Goal: Information Seeking & Learning: Learn about a topic

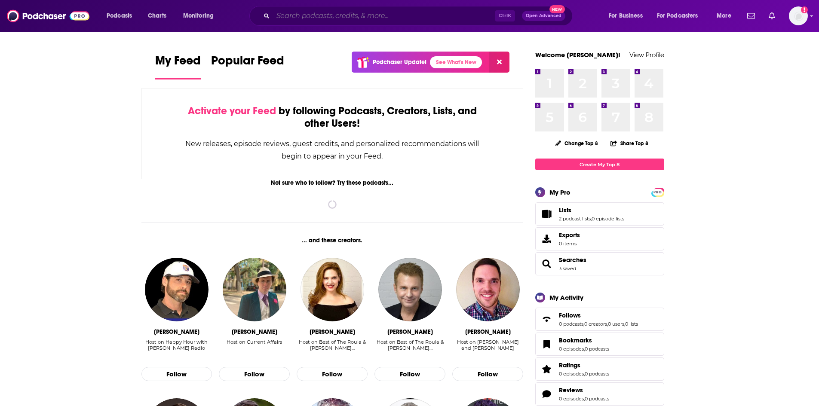
click at [322, 15] on input "Search podcasts, credits, & more..." at bounding box center [384, 16] width 222 height 14
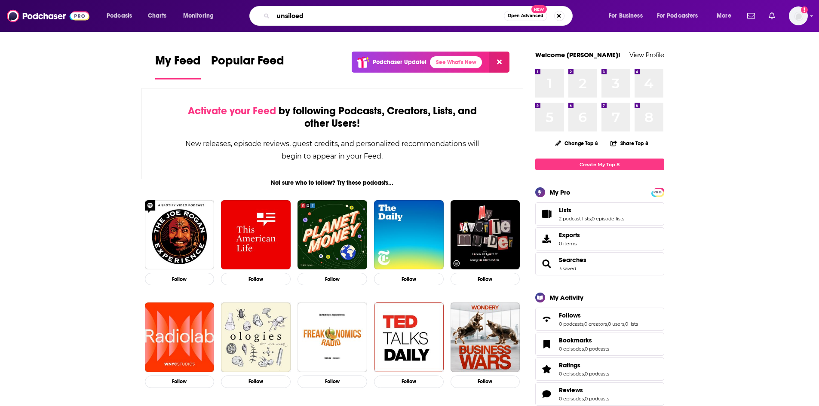
type input "unsiloed"
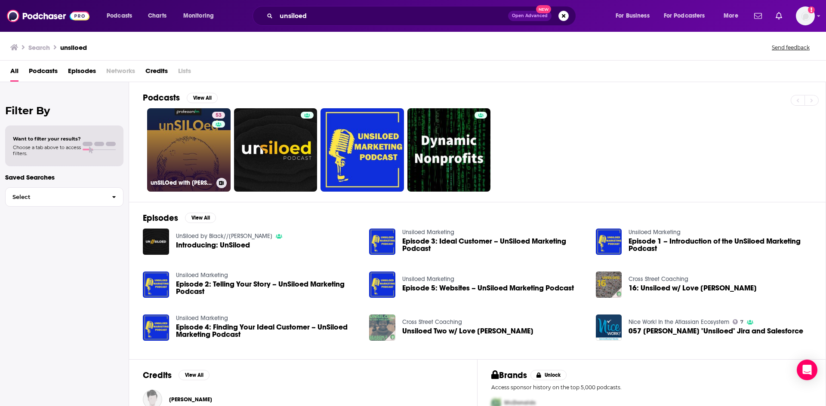
click at [178, 130] on link "53 unSILOed with [PERSON_NAME]" at bounding box center [188, 149] width 83 height 83
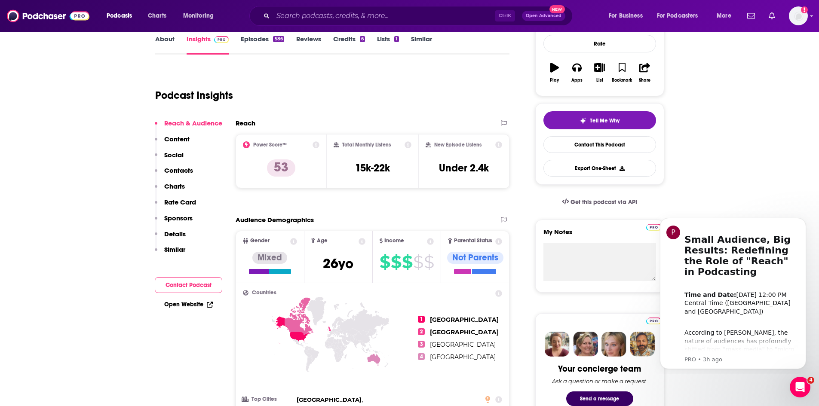
click at [250, 38] on link "Episodes 586" at bounding box center [262, 45] width 43 height 20
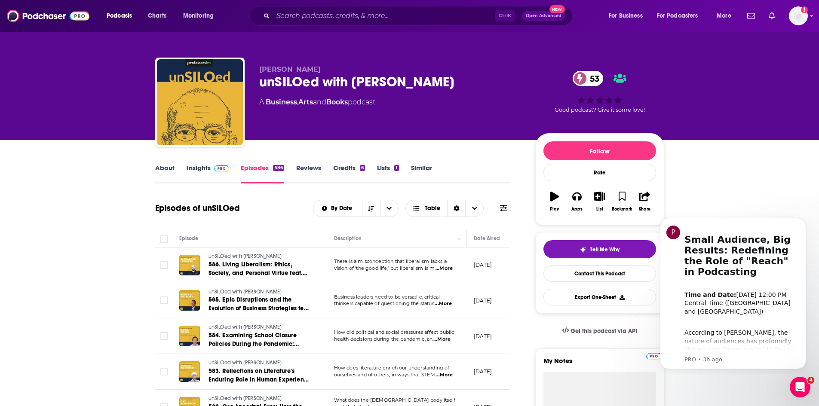
click at [171, 169] on link "About" at bounding box center [164, 174] width 19 height 20
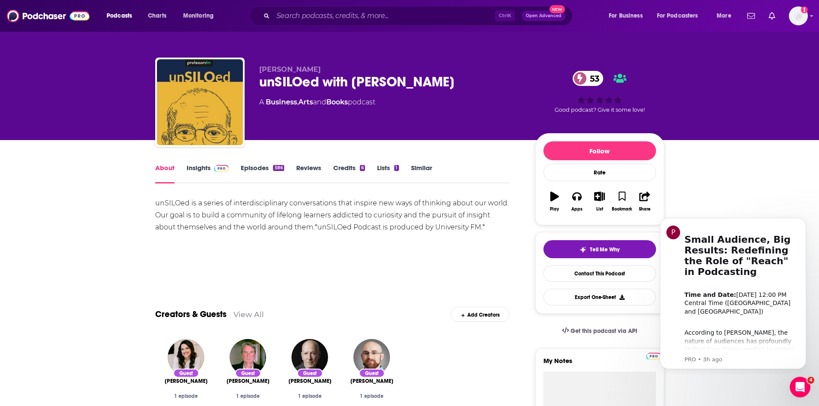
click at [305, 165] on link "Reviews" at bounding box center [308, 174] width 25 height 20
